Goal: Task Accomplishment & Management: Complete application form

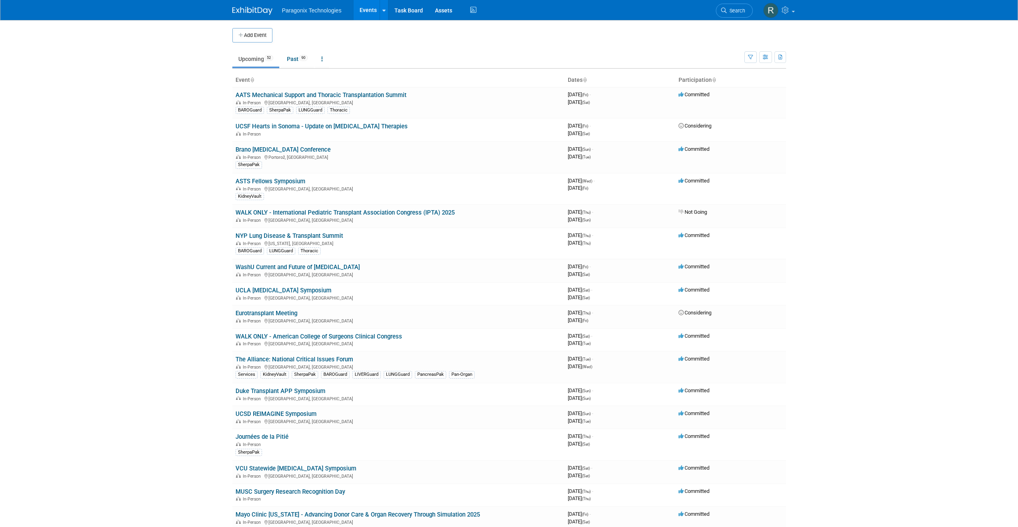
click at [241, 80] on th "Event" at bounding box center [398, 80] width 332 height 14
click at [247, 80] on th "Event" at bounding box center [398, 80] width 332 height 14
click at [771, 52] on button "button" at bounding box center [765, 57] width 13 height 12
click at [742, 107] on link "Calendar View" at bounding box center [731, 109] width 67 height 11
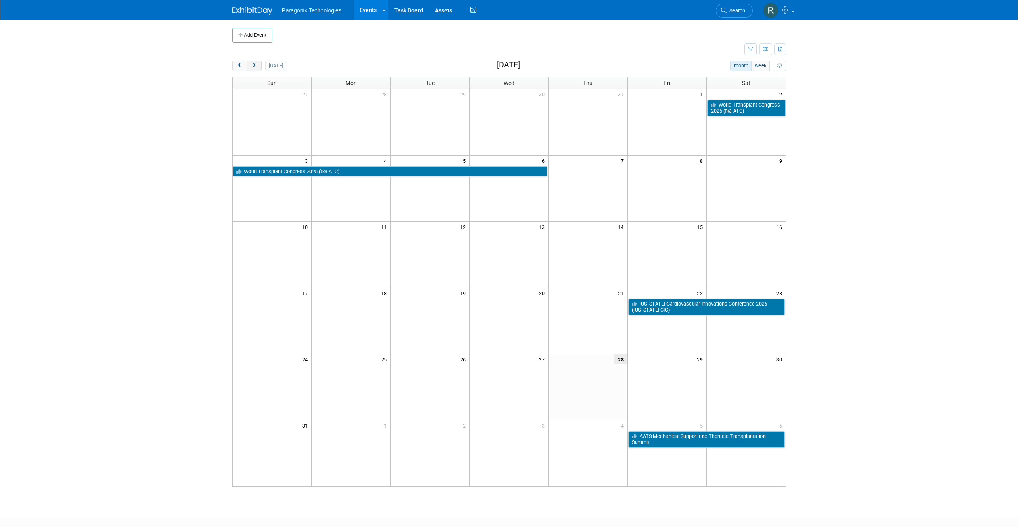
click at [255, 67] on span "next" at bounding box center [254, 65] width 6 height 5
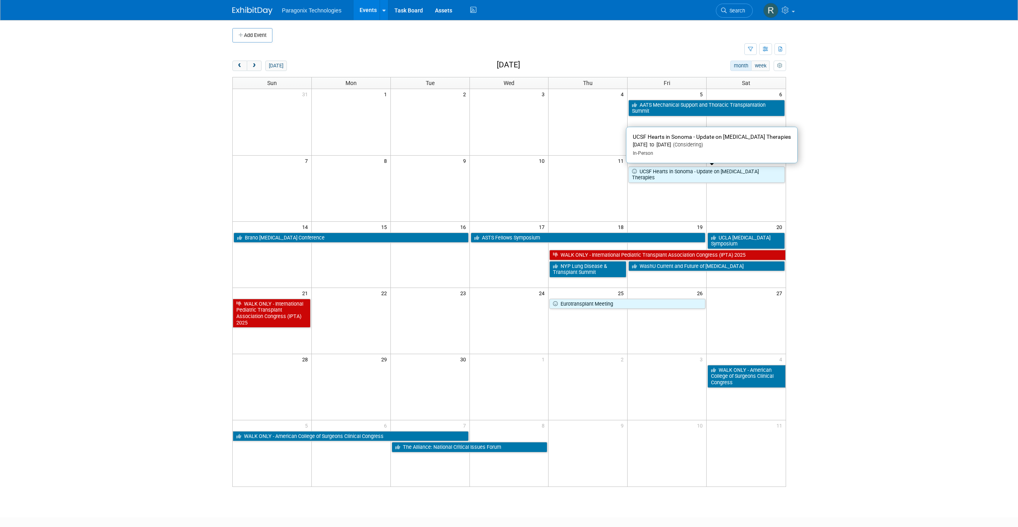
drag, startPoint x: 659, startPoint y: 171, endPoint x: 647, endPoint y: 173, distance: 12.9
click at [647, 173] on link "UCSF Hearts in Sonoma - Update on [MEDICAL_DATA] Therapies" at bounding box center [706, 174] width 156 height 16
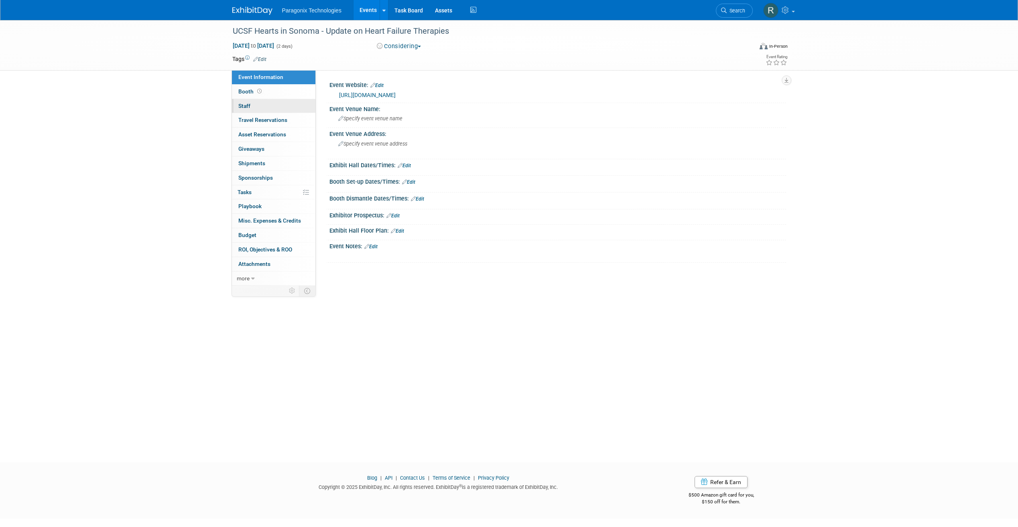
click at [289, 105] on link "0 Staff 0" at bounding box center [273, 106] width 83 height 14
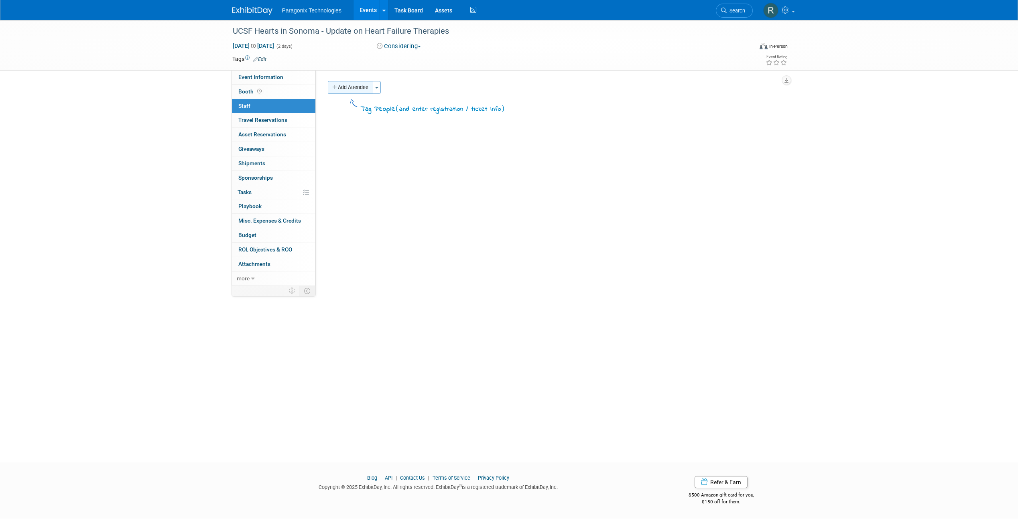
click at [353, 86] on button "Add Attendee" at bounding box center [350, 87] width 45 height 13
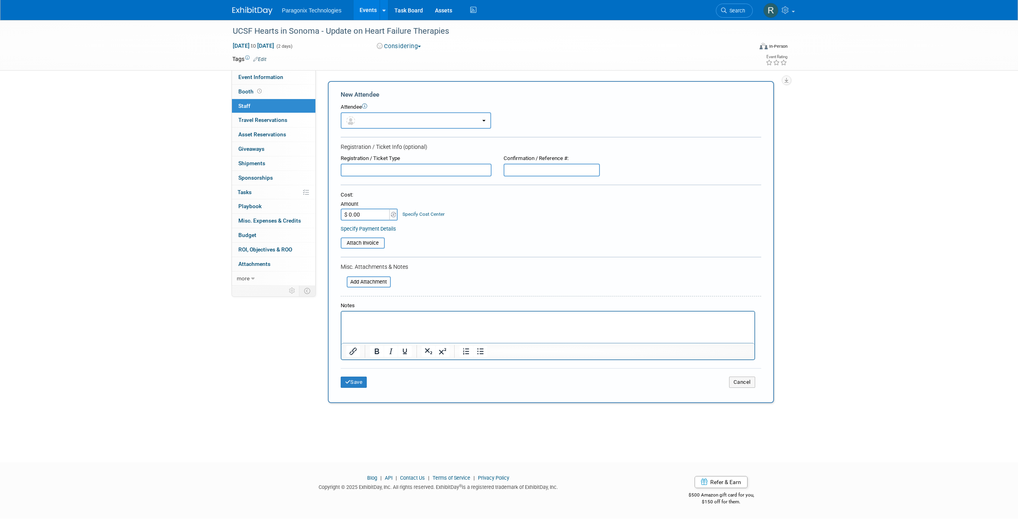
click at [353, 115] on button "button" at bounding box center [416, 120] width 150 height 16
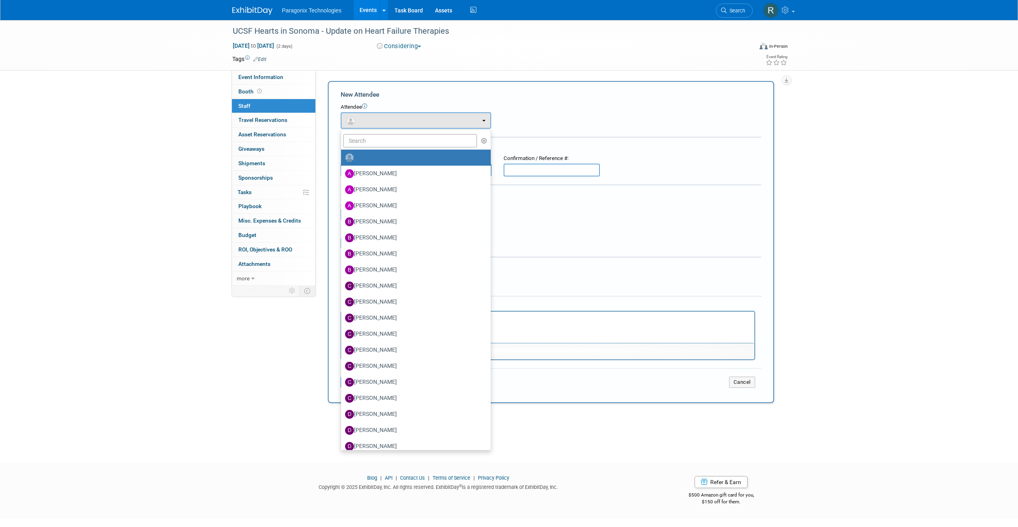
click at [374, 130] on ul "Adam Lafreniere Amy Ashby Antonio Usan Brandon Boelts Brett Botto (me)" at bounding box center [416, 290] width 150 height 321
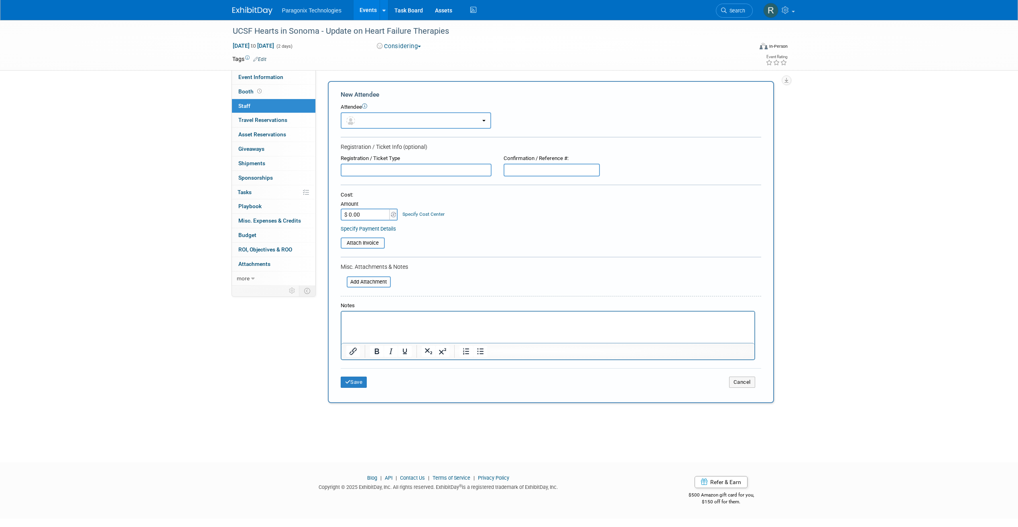
click at [367, 122] on button "button" at bounding box center [416, 120] width 150 height 16
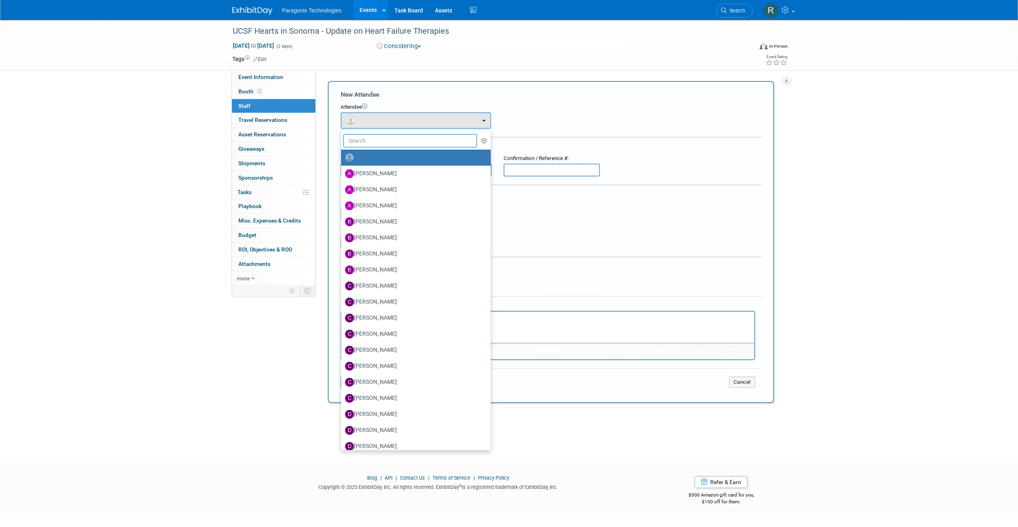
click at [367, 141] on input "text" at bounding box center [410, 141] width 134 height 14
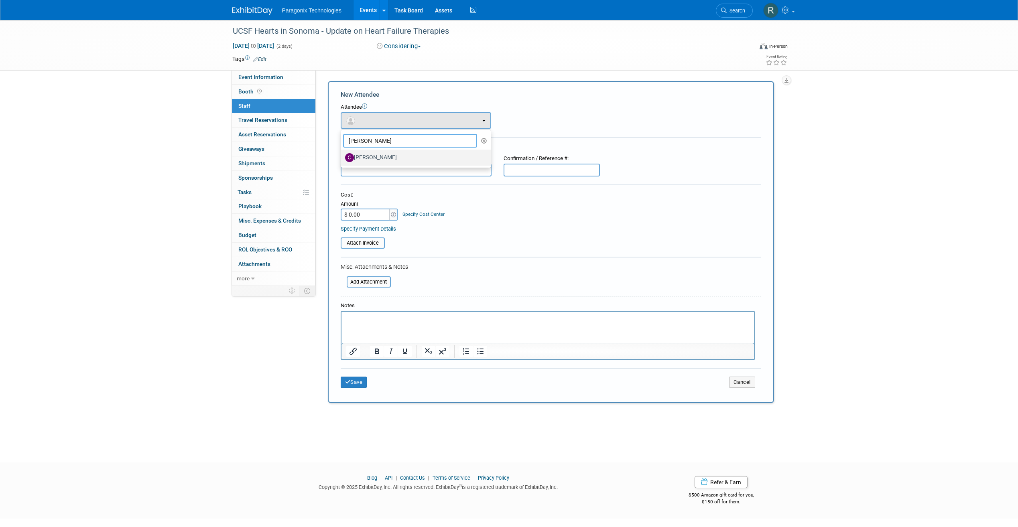
type input "Cory"
click at [389, 161] on label "[PERSON_NAME]" at bounding box center [414, 157] width 138 height 13
drag, startPoint x: 389, startPoint y: 161, endPoint x: 464, endPoint y: 165, distance: 75.1
click at [464, 166] on ul "Cory Adam Lafreniere Amy Ashby Antonio Usan Brandon Boelts Brett Botto (me)" at bounding box center [416, 149] width 150 height 39
click at [395, 150] on div "Registration / Ticket Info (optional)" at bounding box center [551, 147] width 420 height 8
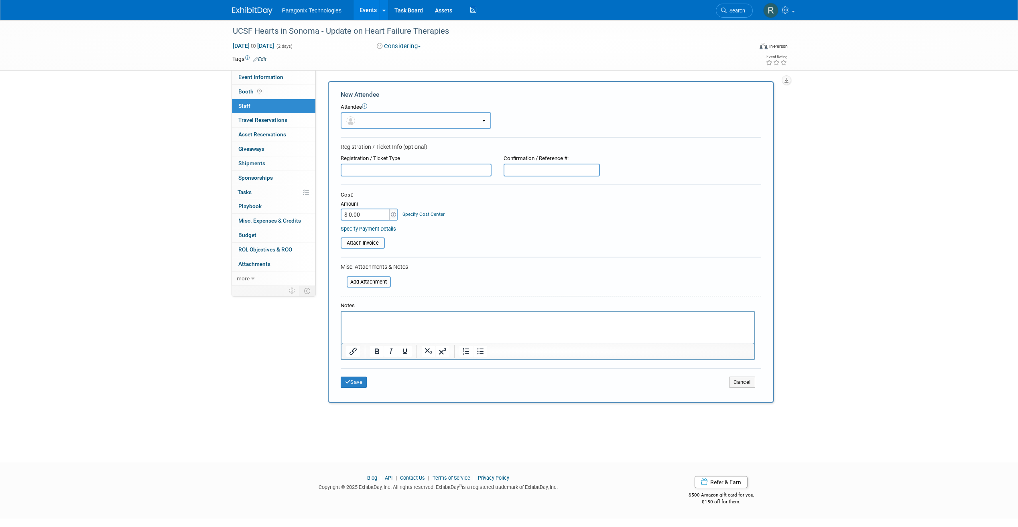
click at [406, 120] on button "button" at bounding box center [416, 120] width 150 height 16
click at [378, 158] on label "[PERSON_NAME]" at bounding box center [414, 157] width 138 height 13
click at [342, 158] on input "[PERSON_NAME]" at bounding box center [339, 156] width 5 height 5
select select "70f8d317-7aa7-4ff6-938e-dcab8b61b1d7"
select select "4"
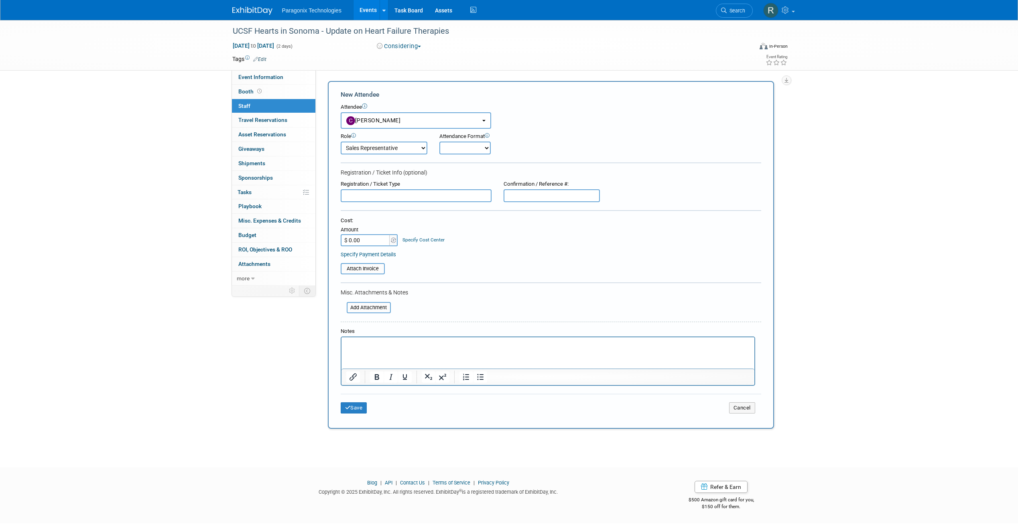
click at [462, 151] on select "Onsite Remote" at bounding box center [464, 148] width 51 height 13
select select "1"
click at [439, 142] on select "Onsite Remote" at bounding box center [464, 148] width 51 height 13
click at [351, 410] on button "Save" at bounding box center [354, 407] width 26 height 11
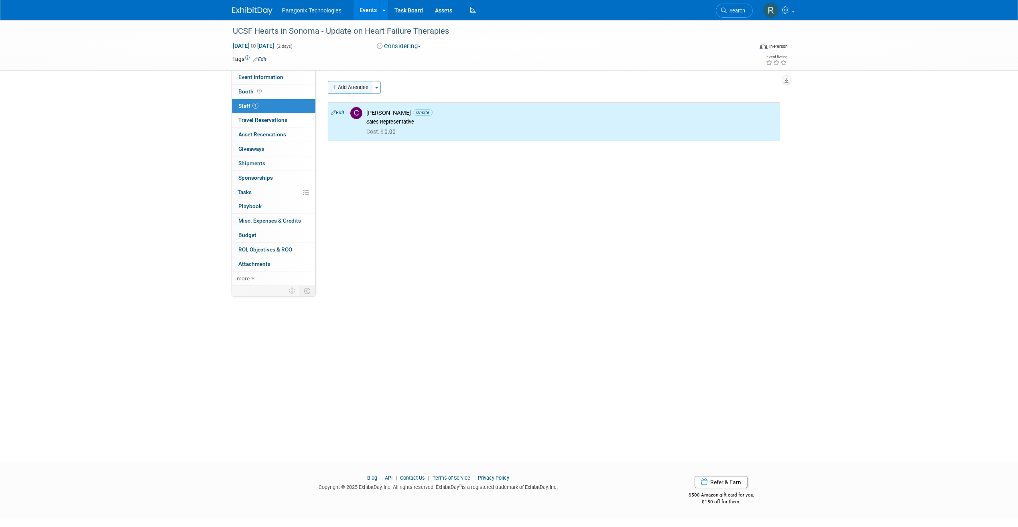
click at [347, 87] on button "Add Attendee" at bounding box center [350, 87] width 45 height 13
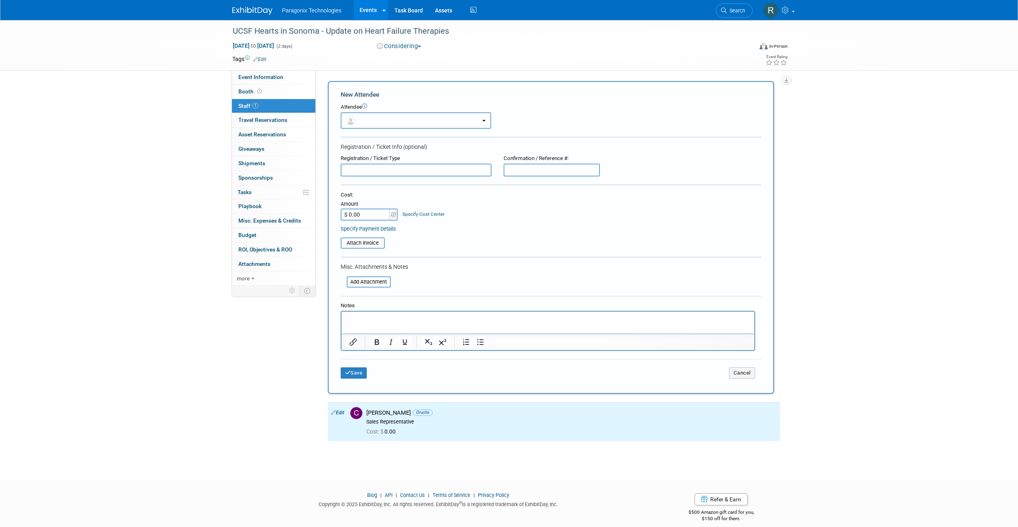
click at [359, 119] on button "button" at bounding box center [416, 120] width 150 height 16
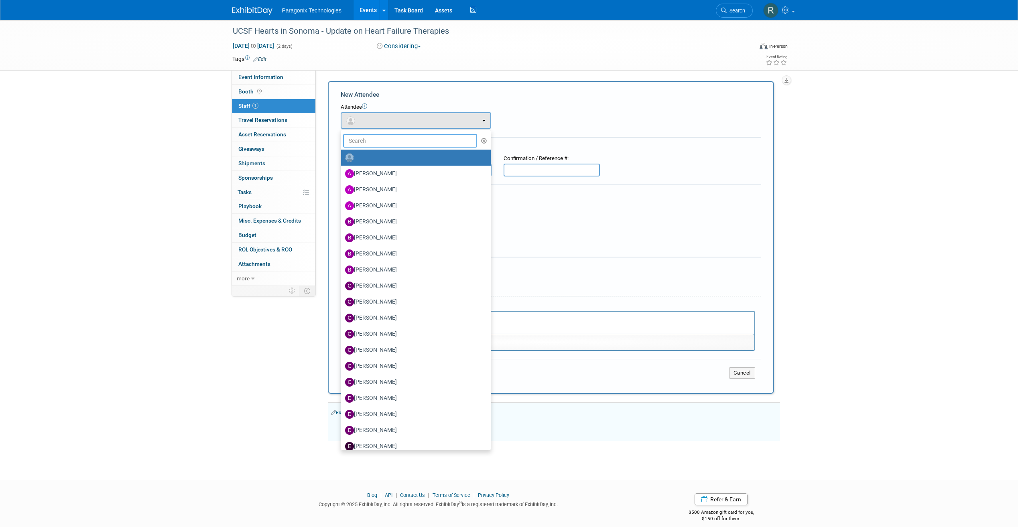
click at [362, 136] on input "text" at bounding box center [410, 141] width 134 height 14
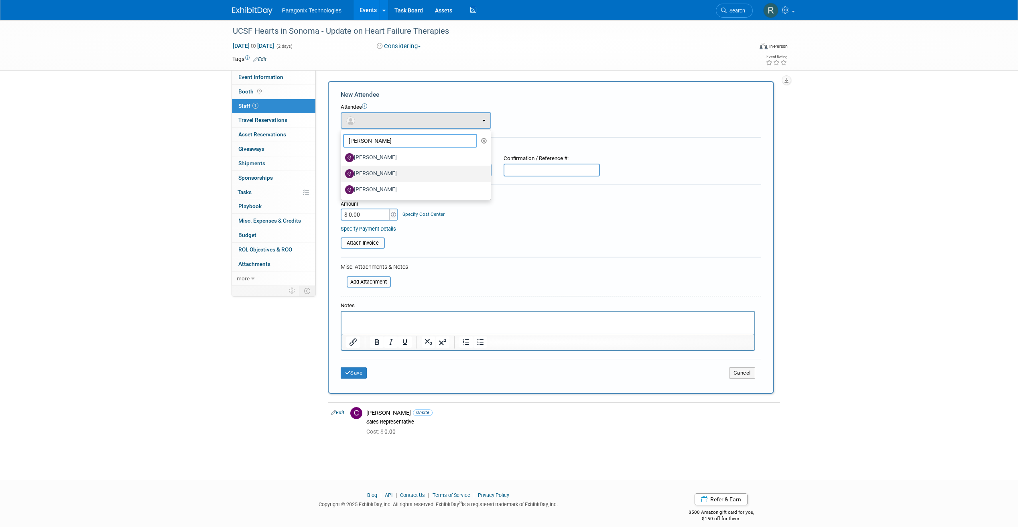
type input "Greg"
click at [389, 170] on label "[PERSON_NAME]" at bounding box center [414, 173] width 138 height 13
click at [342, 170] on input "[PERSON_NAME]" at bounding box center [339, 172] width 5 height 5
select select "ef6b93fb-5422-49e6-be43-9a81075c5822"
select select "2"
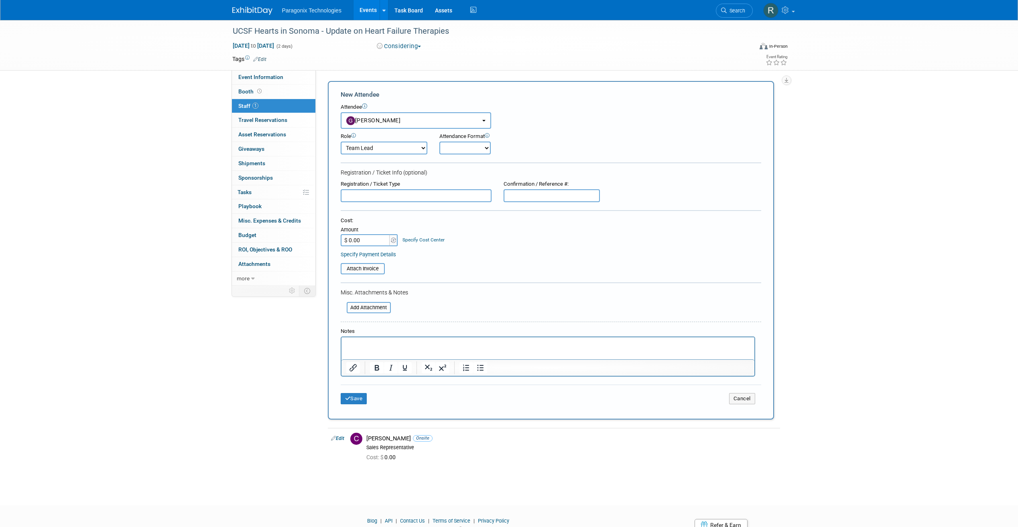
click at [471, 134] on div "Attendance Format" at bounding box center [487, 137] width 96 height 8
click at [481, 148] on select "Onsite Remote" at bounding box center [464, 148] width 51 height 13
select select "1"
click at [439, 142] on select "Onsite Remote" at bounding box center [464, 148] width 51 height 13
click at [359, 401] on button "Save" at bounding box center [354, 398] width 26 height 11
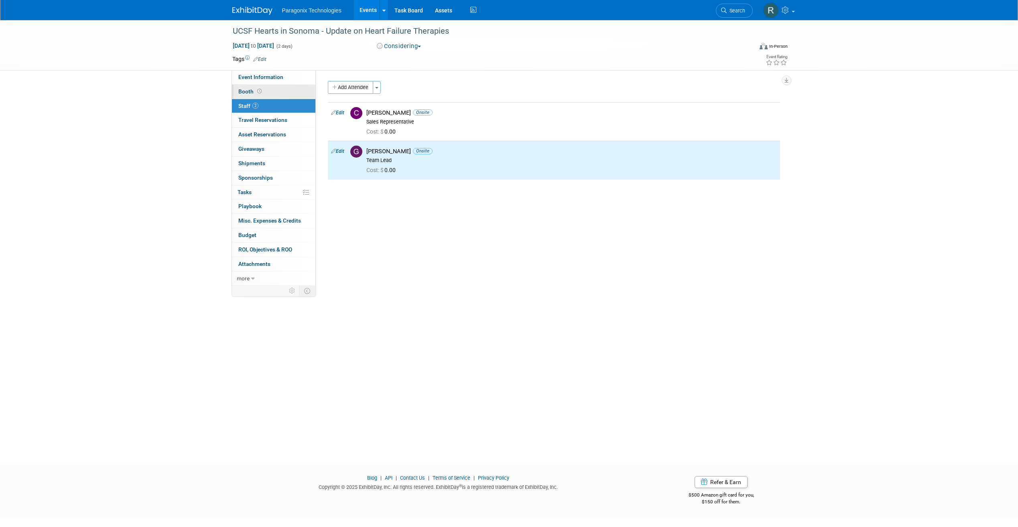
click at [260, 91] on icon at bounding box center [259, 91] width 4 height 4
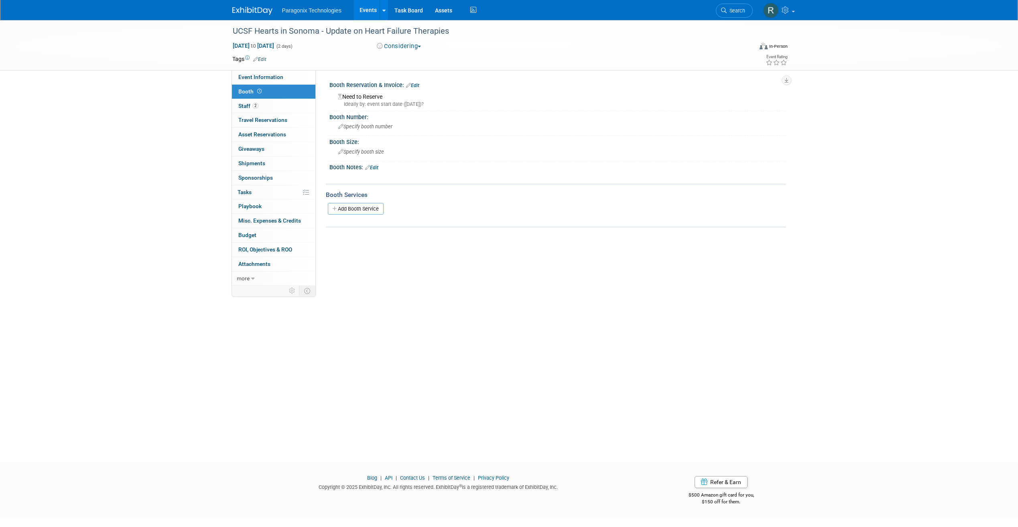
click at [412, 84] on link "Edit" at bounding box center [412, 86] width 13 height 6
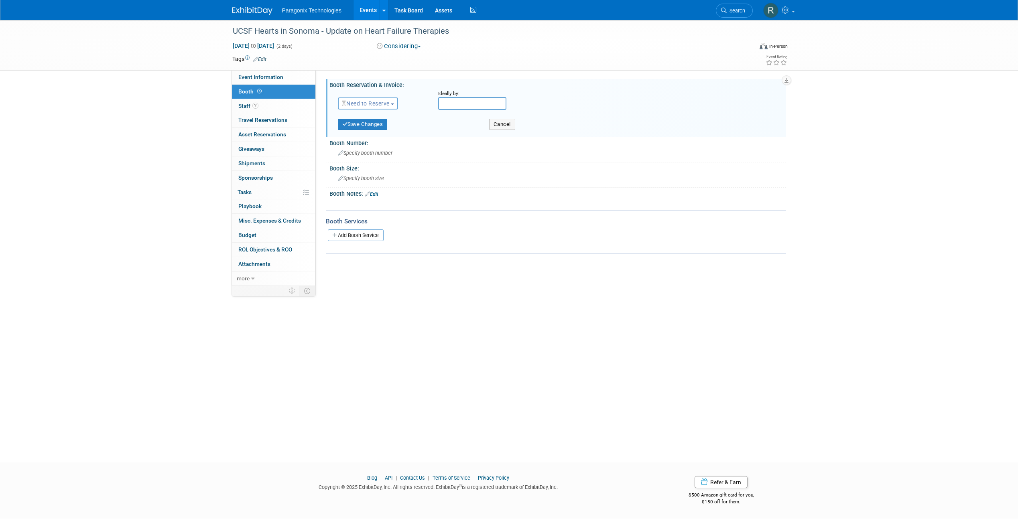
click at [389, 103] on span "Need to Reserve" at bounding box center [366, 103] width 48 height 6
click at [391, 129] on link "Reserved" at bounding box center [381, 128] width 86 height 11
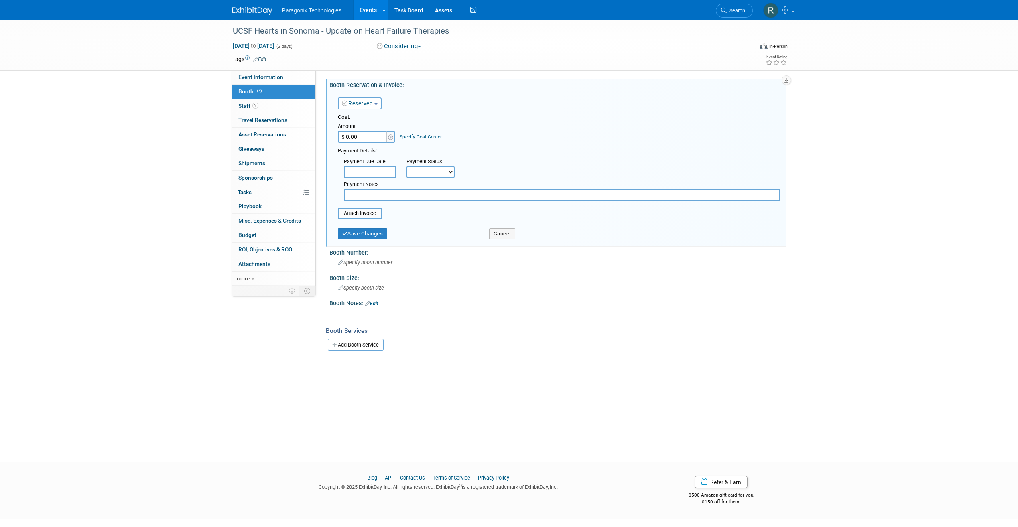
click at [356, 142] on input "$ 0.00" at bounding box center [363, 137] width 50 height 12
click at [348, 134] on input "$ 0.00" at bounding box center [363, 137] width 50 height 12
type input "$ 3,000.00"
drag, startPoint x: 552, startPoint y: 158, endPoint x: 490, endPoint y: 190, distance: 68.9
click at [551, 158] on div "Payment Due Date Payment Status Not Paid Yet Partially Paid Paid in Full Next P…" at bounding box center [559, 178] width 454 height 46
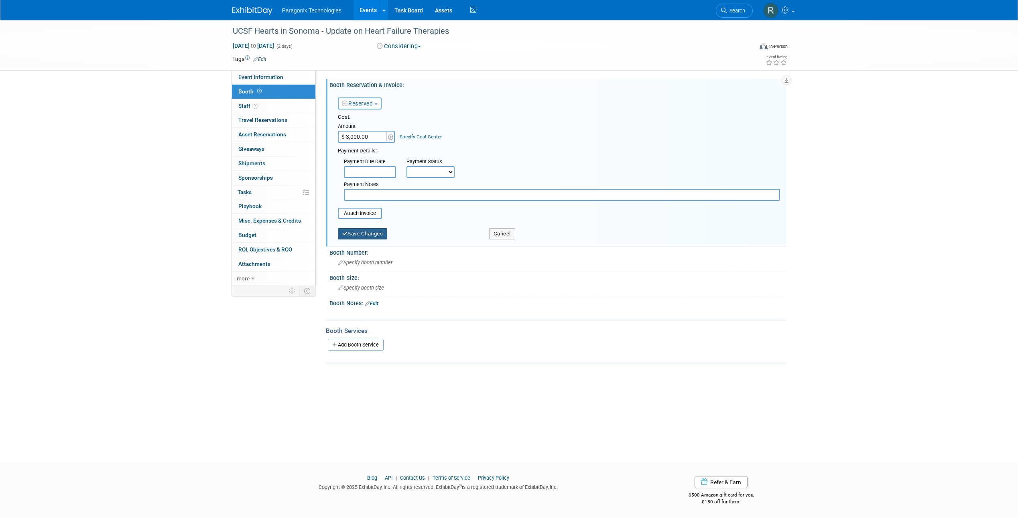
click at [363, 235] on button "Save Changes" at bounding box center [363, 233] width 50 height 11
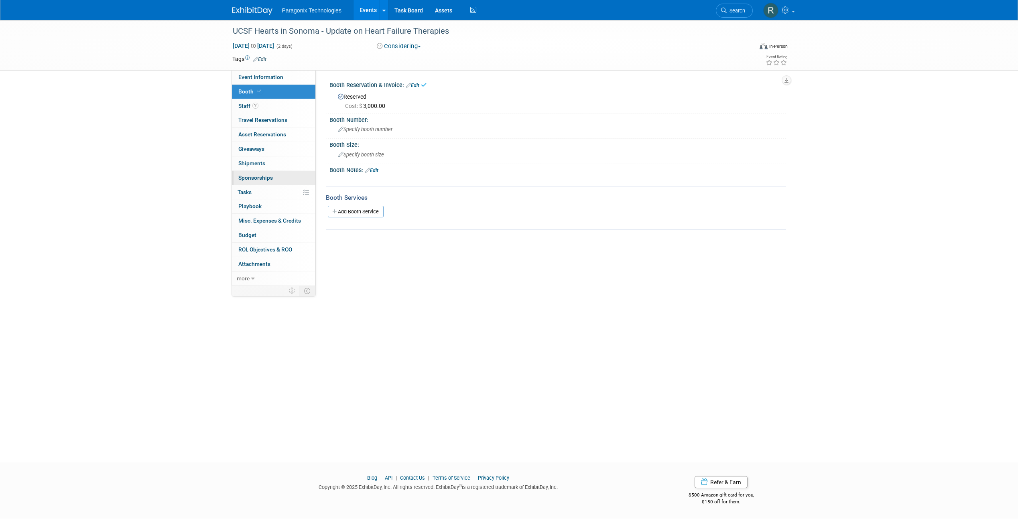
click at [263, 171] on link "0 Sponsorships 0" at bounding box center [273, 178] width 83 height 14
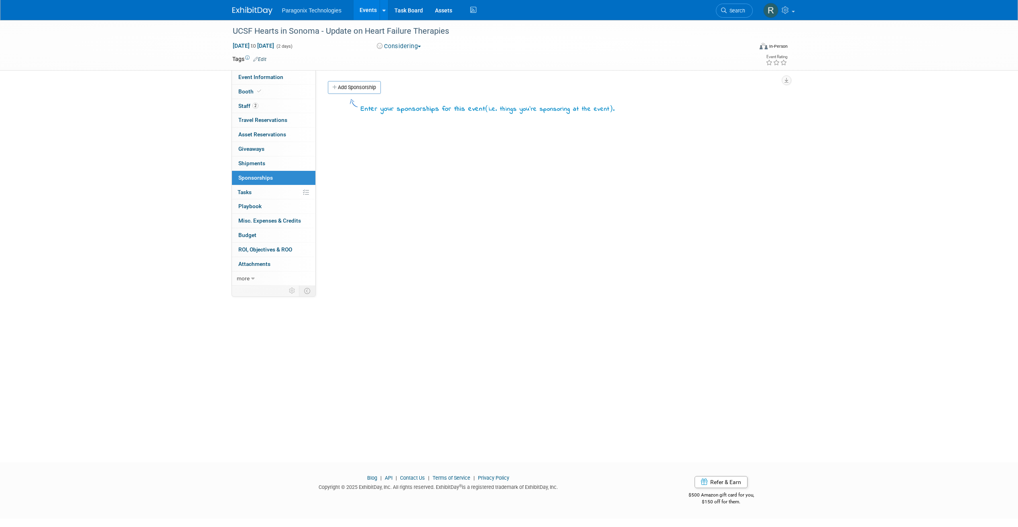
click at [352, 99] on td at bounding box center [354, 107] width 8 height 16
click at [351, 90] on link "Add Sponsorship" at bounding box center [354, 87] width 53 height 13
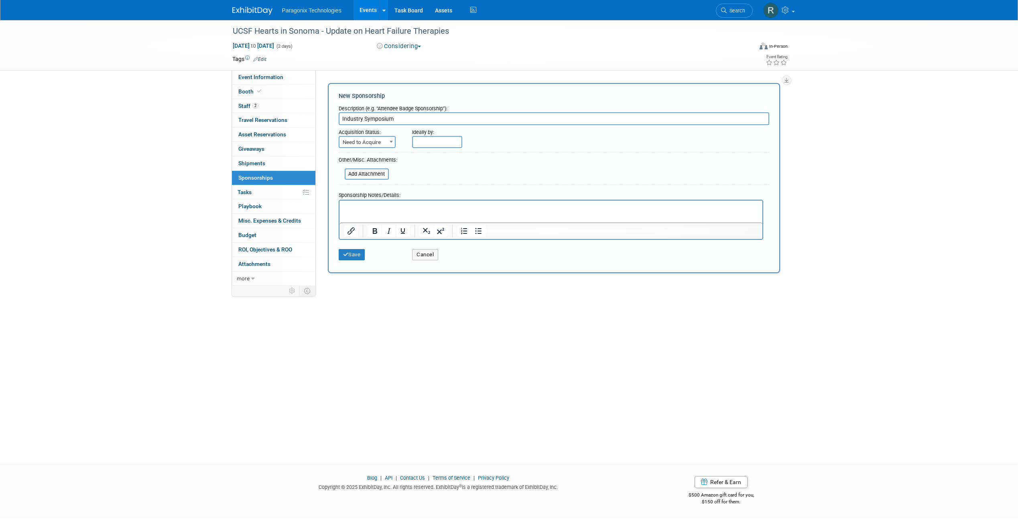
type input "Industry Symposium"
click at [400, 141] on div "Need to Acquire Already Acquired Need to Acquire" at bounding box center [370, 142] width 62 height 12
click at [391, 143] on span at bounding box center [391, 141] width 8 height 10
select select "2"
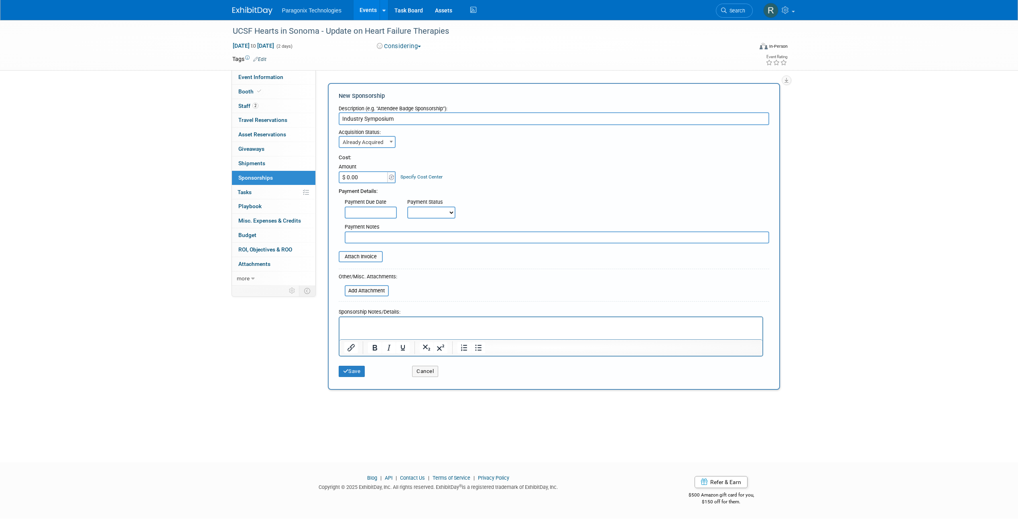
click at [349, 176] on input "$ 0.00" at bounding box center [364, 177] width 50 height 12
click at [343, 173] on input "$ 0.00" at bounding box center [364, 177] width 50 height 12
click at [350, 176] on input "$ 0.00" at bounding box center [364, 177] width 50 height 12
type input "$ 15,000.00"
click at [347, 367] on button "Save" at bounding box center [352, 371] width 26 height 11
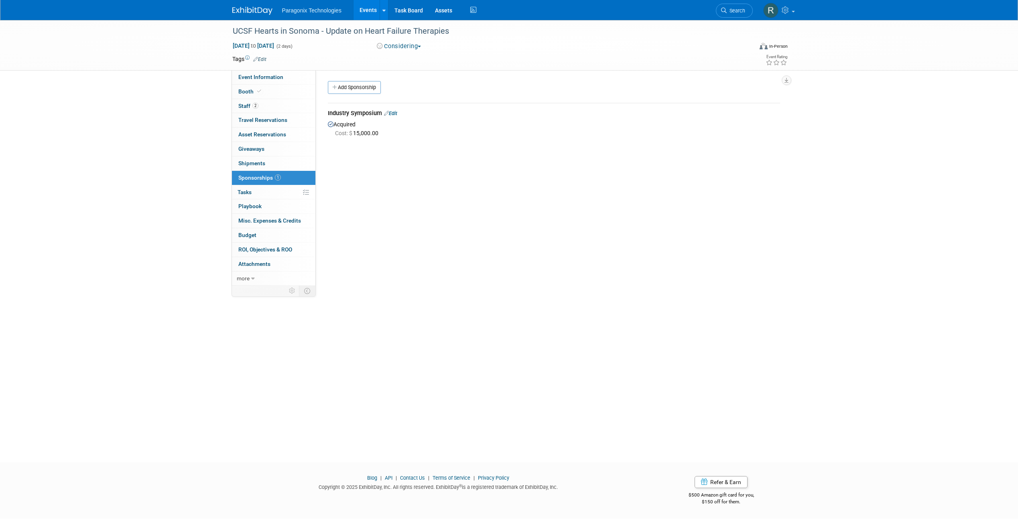
click at [366, 9] on link "Events" at bounding box center [367, 10] width 29 height 20
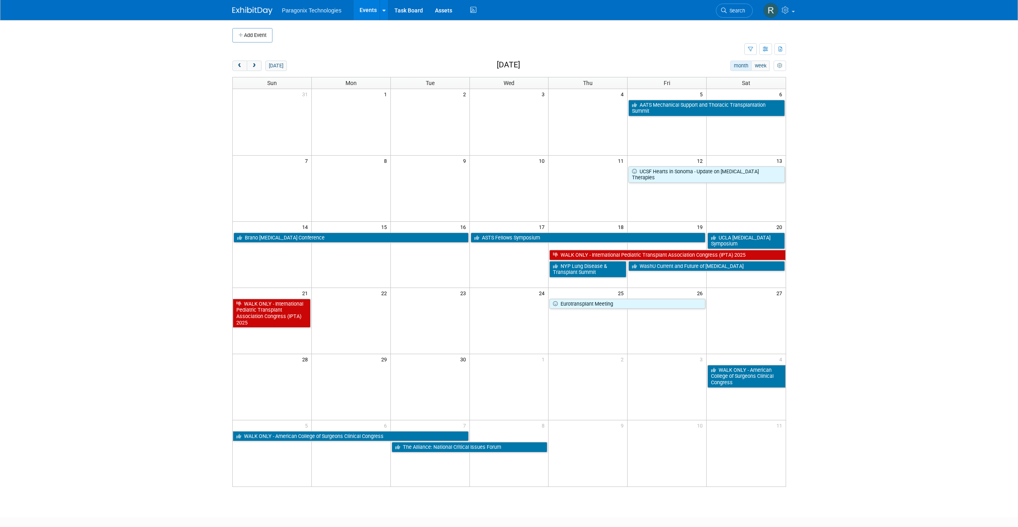
click at [672, 194] on td at bounding box center [666, 188] width 79 height 66
click at [666, 172] on link "UCSF Hearts in Sonoma - Update on [MEDICAL_DATA] Therapies" at bounding box center [706, 174] width 156 height 16
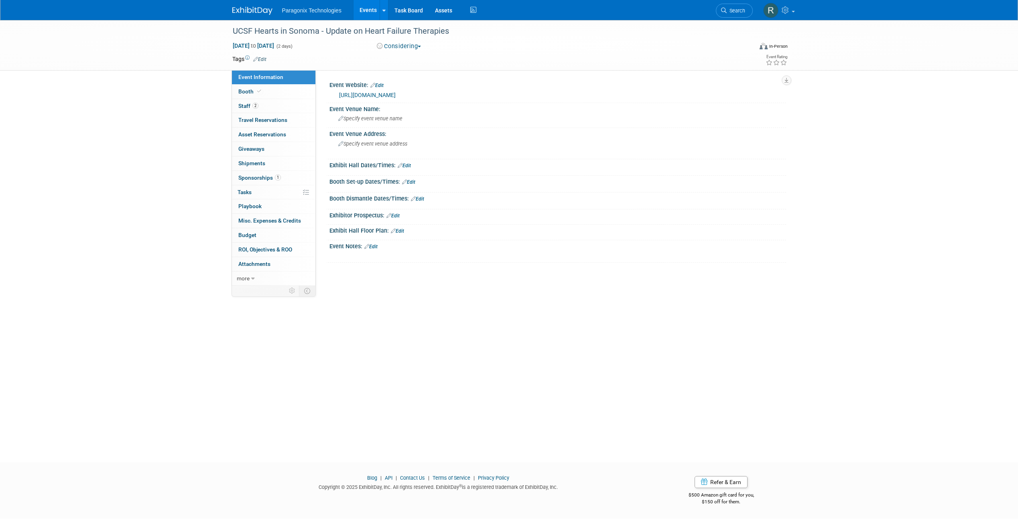
click at [403, 45] on button "Considering" at bounding box center [399, 46] width 50 height 8
click at [402, 59] on link "Committed" at bounding box center [405, 59] width 63 height 11
click at [281, 32] on div "UCSF Hearts in Sonoma - Update on Heart Failure Therapies" at bounding box center [485, 31] width 511 height 14
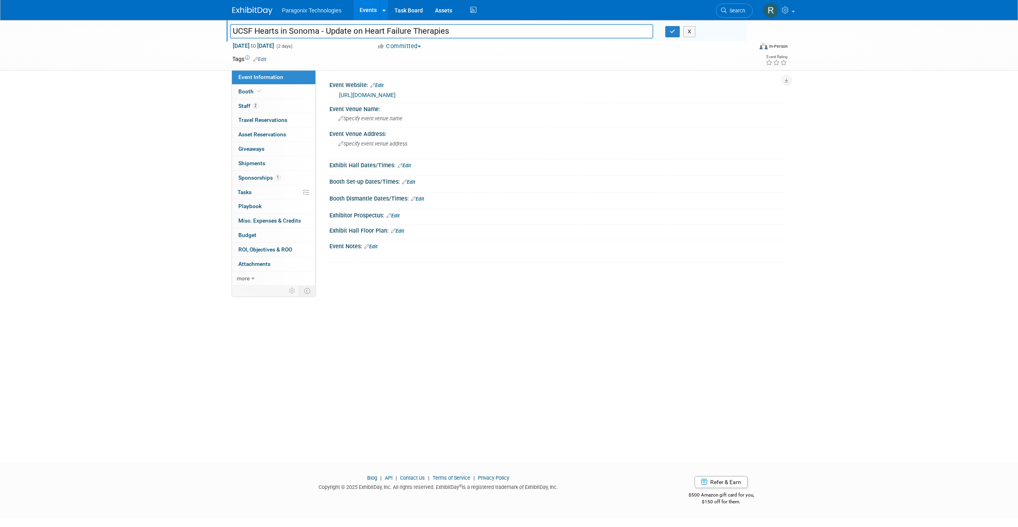
click at [373, 6] on link "Events" at bounding box center [367, 10] width 29 height 20
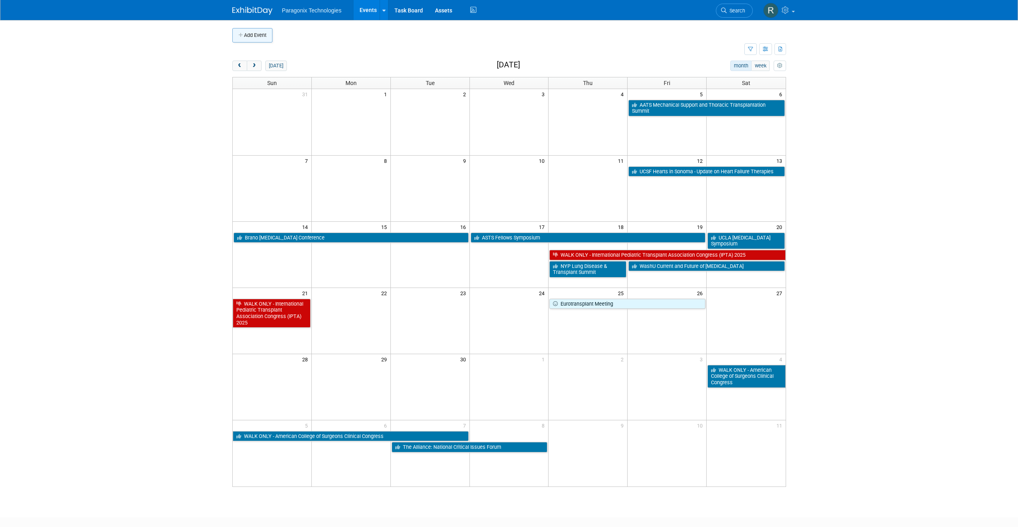
click at [249, 39] on button "Add Event" at bounding box center [252, 35] width 40 height 14
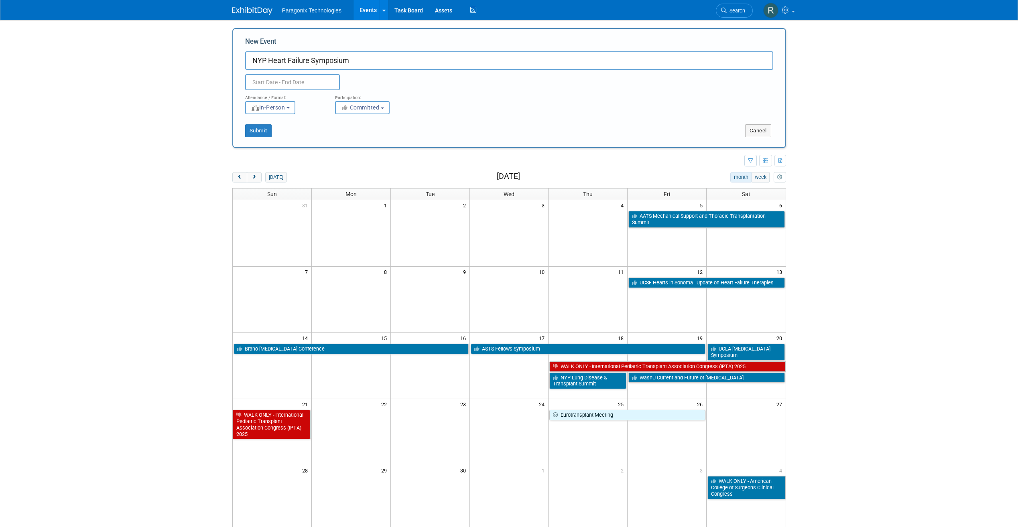
type input "NYP Heart Failure Symposium"
click at [266, 80] on input "text" at bounding box center [292, 82] width 95 height 16
click at [358, 99] on icon at bounding box center [360, 100] width 6 height 6
select select "8"
click at [339, 141] on span "12" at bounding box center [342, 142] width 16 height 16
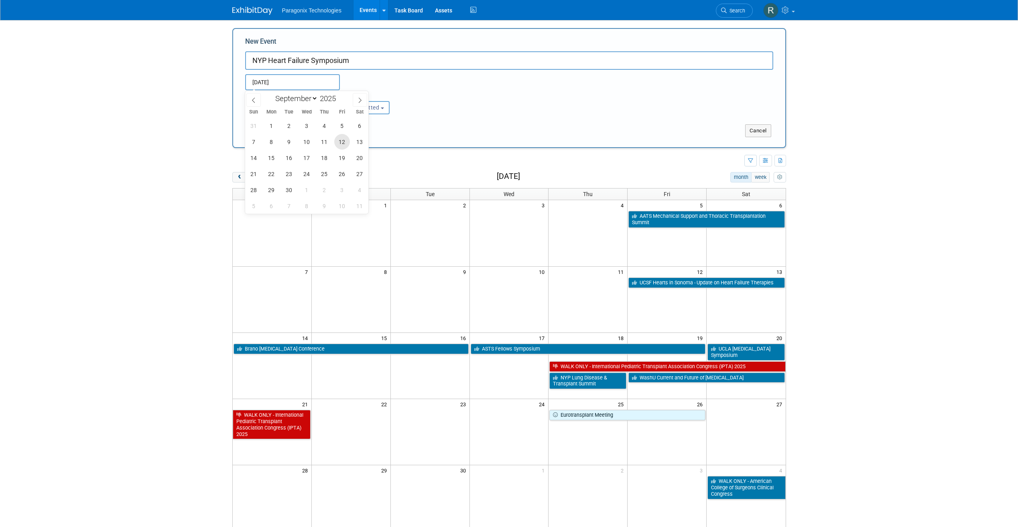
type input "[DATE] to [DATE]"
click at [397, 134] on div "Submit" at bounding box center [348, 130] width 230 height 13
click at [380, 103] on button "Committed" at bounding box center [362, 107] width 55 height 13
click at [374, 136] on label "Considering" at bounding box center [365, 138] width 53 height 10
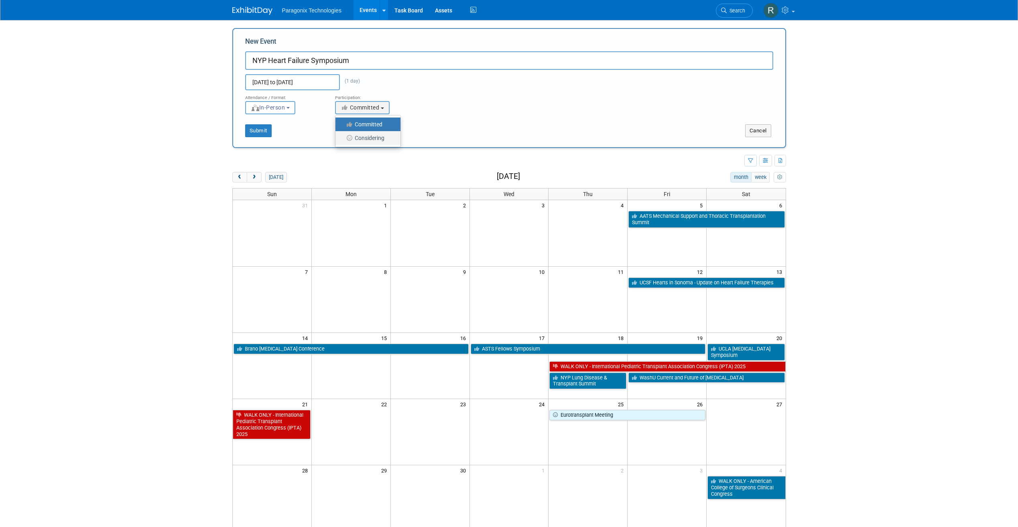
click at [343, 136] on input "Considering" at bounding box center [339, 138] width 5 height 5
select select "2"
drag, startPoint x: 273, startPoint y: 130, endPoint x: 267, endPoint y: 129, distance: 5.7
click at [271, 130] on div "Submit" at bounding box center [348, 130] width 230 height 13
click at [267, 129] on button "Submit" at bounding box center [258, 130] width 26 height 13
